Goal: Transaction & Acquisition: Purchase product/service

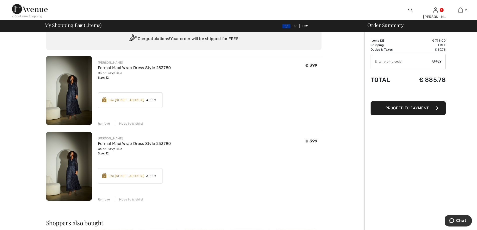
scroll to position [50, 0]
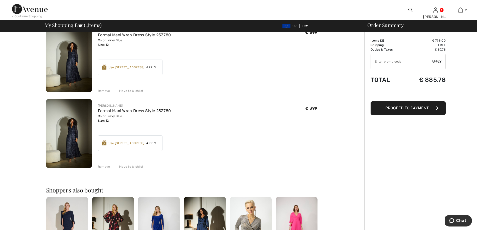
click at [119, 107] on div "[PERSON_NAME]" at bounding box center [134, 105] width 73 height 5
click at [127, 111] on link "Formal Maxi Wrap Dress Style 253780" at bounding box center [134, 110] width 73 height 5
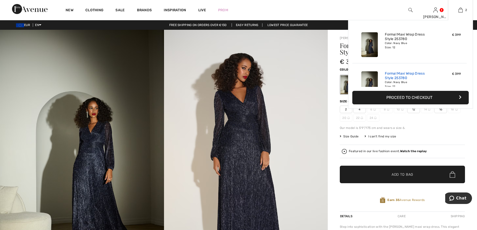
click at [407, 72] on link "Formal Maxi Wrap Dress Style 253780" at bounding box center [409, 75] width 49 height 9
click at [458, 10] on img at bounding box center [460, 10] width 4 height 6
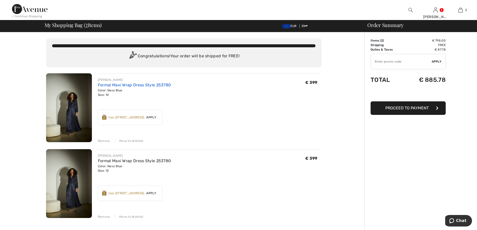
click at [157, 84] on link "Formal Maxi Wrap Dress Style 253780" at bounding box center [134, 85] width 73 height 5
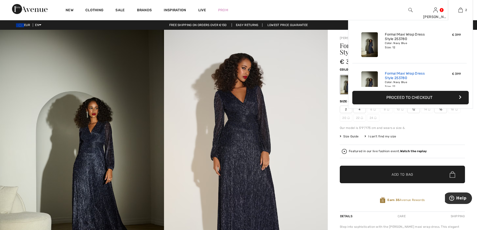
click at [397, 73] on link "Formal Maxi Wrap Dress Style 253780" at bounding box center [409, 75] width 49 height 9
click at [460, 11] on img at bounding box center [460, 10] width 4 height 6
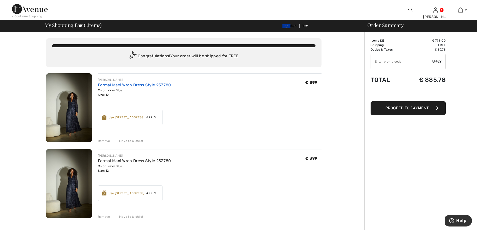
click at [124, 85] on link "Formal Maxi Wrap Dress Style 253780" at bounding box center [134, 85] width 73 height 5
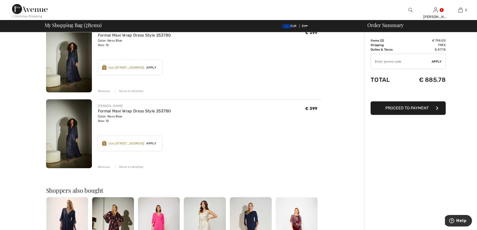
scroll to position [50, 0]
click at [156, 109] on link "Formal Maxi Wrap Dress Style 253780" at bounding box center [134, 110] width 73 height 5
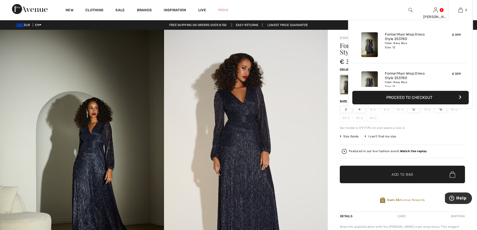
click at [370, 76] on img at bounding box center [369, 83] width 17 height 25
click at [456, 34] on span "€ 399" at bounding box center [456, 35] width 9 height 4
click at [394, 35] on link "Formal Maxi Wrap Dress Style 253780" at bounding box center [409, 36] width 49 height 9
click at [459, 9] on img at bounding box center [460, 10] width 4 height 6
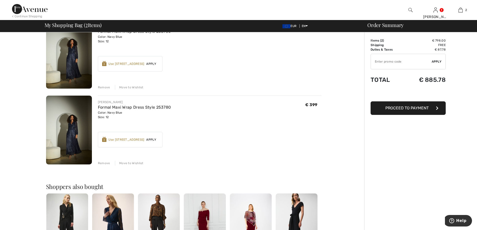
scroll to position [50, 0]
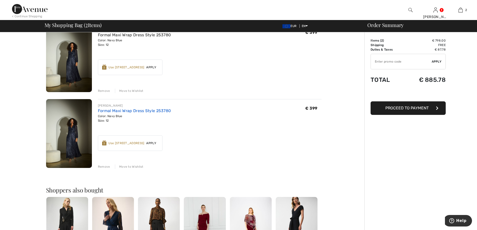
click at [113, 110] on link "Formal Maxi Wrap Dress Style 253780" at bounding box center [134, 110] width 73 height 5
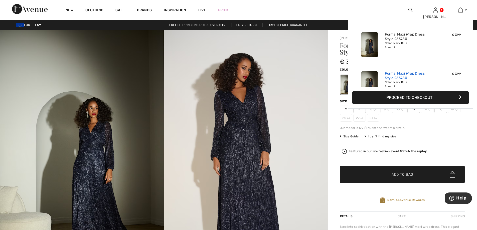
click at [398, 77] on link "Formal Maxi Wrap Dress Style 253780" at bounding box center [409, 75] width 49 height 9
click at [455, 34] on span "€ 399" at bounding box center [456, 35] width 9 height 4
click at [452, 74] on span "€ 399" at bounding box center [456, 74] width 9 height 4
click at [393, 74] on link "Formal Maxi Wrap Dress Style 253780" at bounding box center [409, 75] width 49 height 9
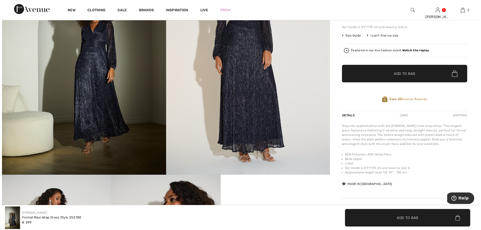
scroll to position [100, 0]
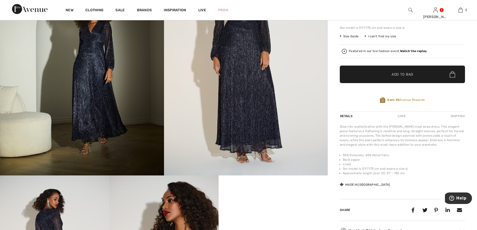
click at [385, 51] on div "Featured in our live fashion event. Watch the replay" at bounding box center [388, 51] width 78 height 3
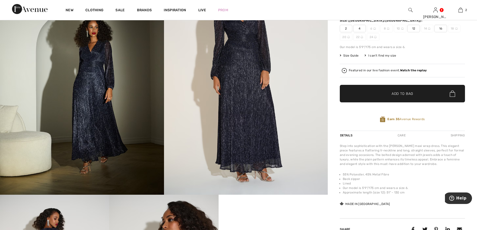
scroll to position [0, 0]
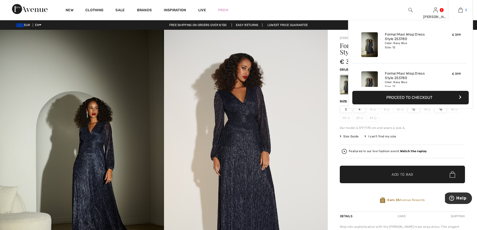
click at [459, 10] on img at bounding box center [460, 10] width 4 height 6
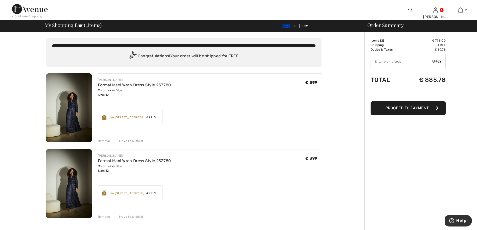
click at [104, 216] on div "Remove" at bounding box center [104, 216] width 12 height 5
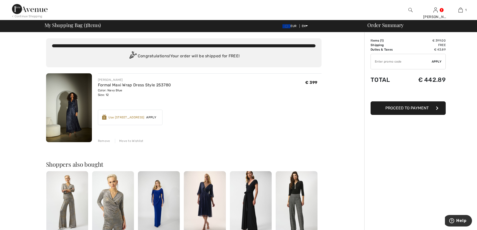
click at [66, 115] on img at bounding box center [69, 107] width 46 height 69
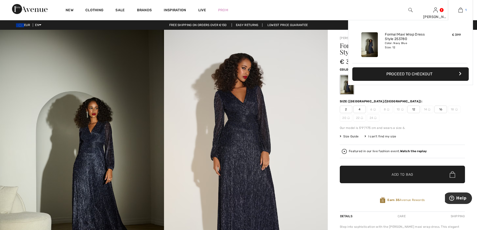
click at [460, 10] on img at bounding box center [460, 10] width 4 height 6
